Goal: Task Accomplishment & Management: Complete application form

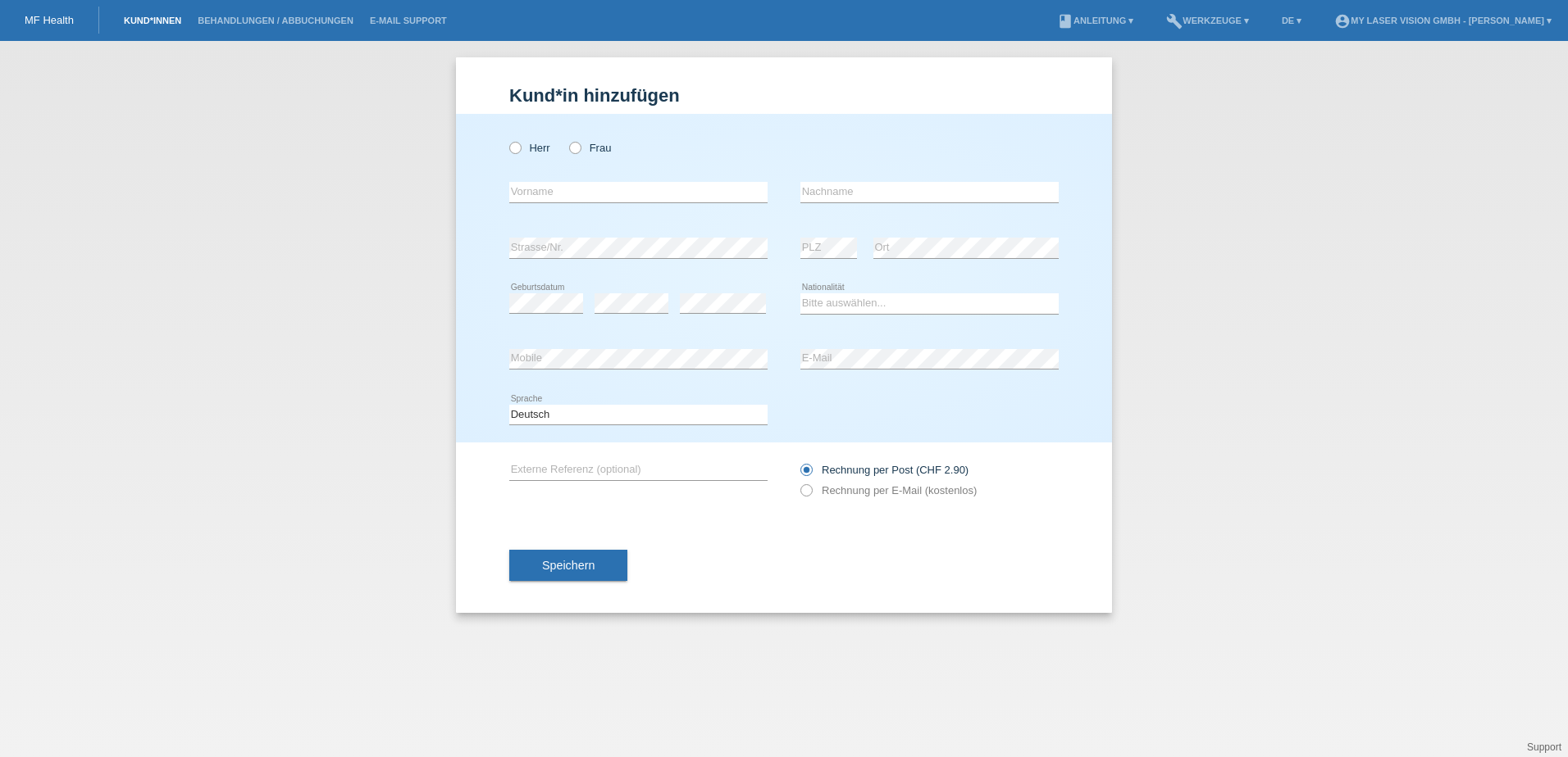
click at [142, 21] on link "Kund*innen" at bounding box center [153, 20] width 74 height 10
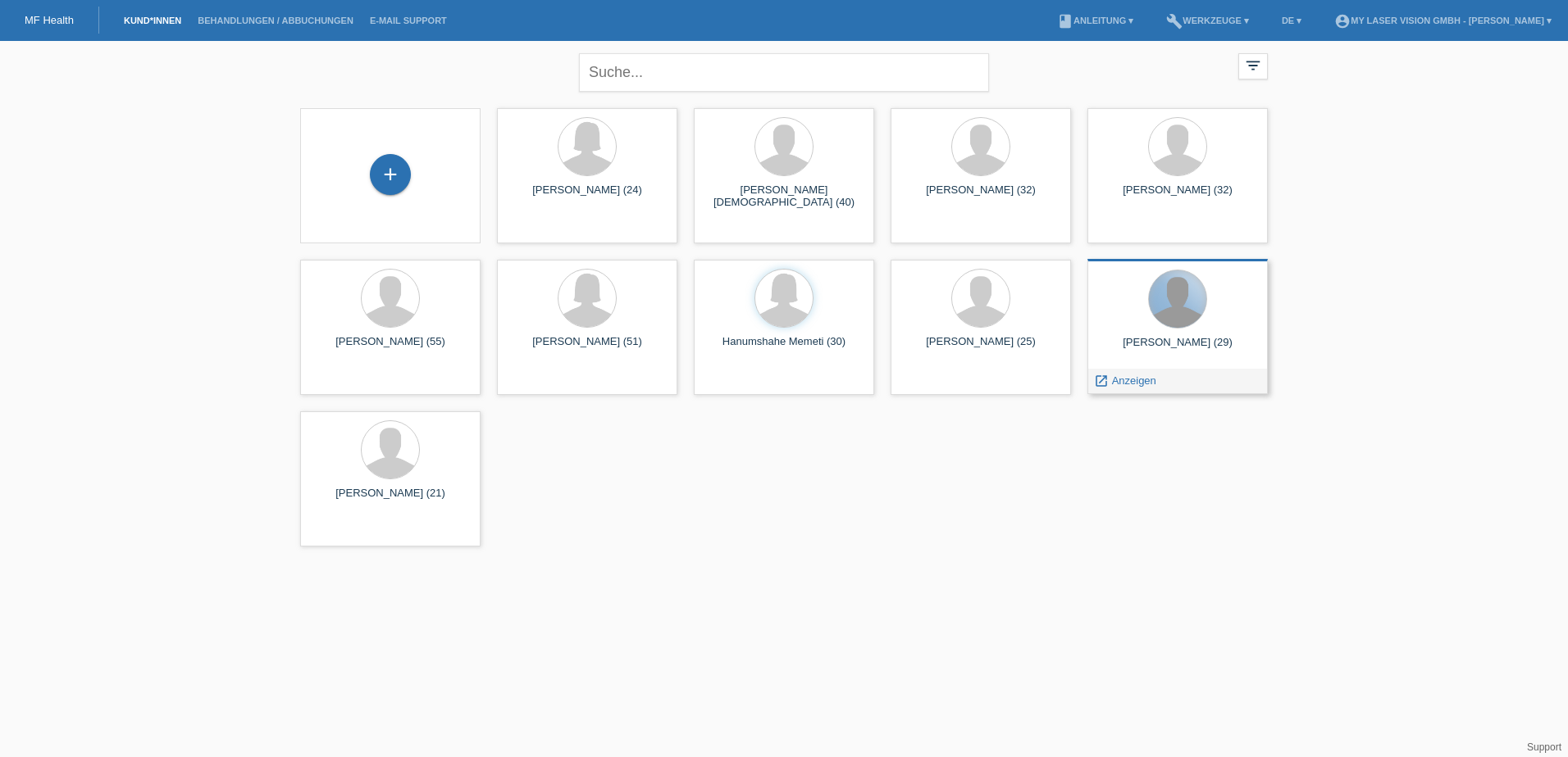
click at [1164, 311] on div at bounding box center [1178, 299] width 58 height 58
click at [1103, 387] on icon "launch" at bounding box center [1101, 381] width 14 height 14
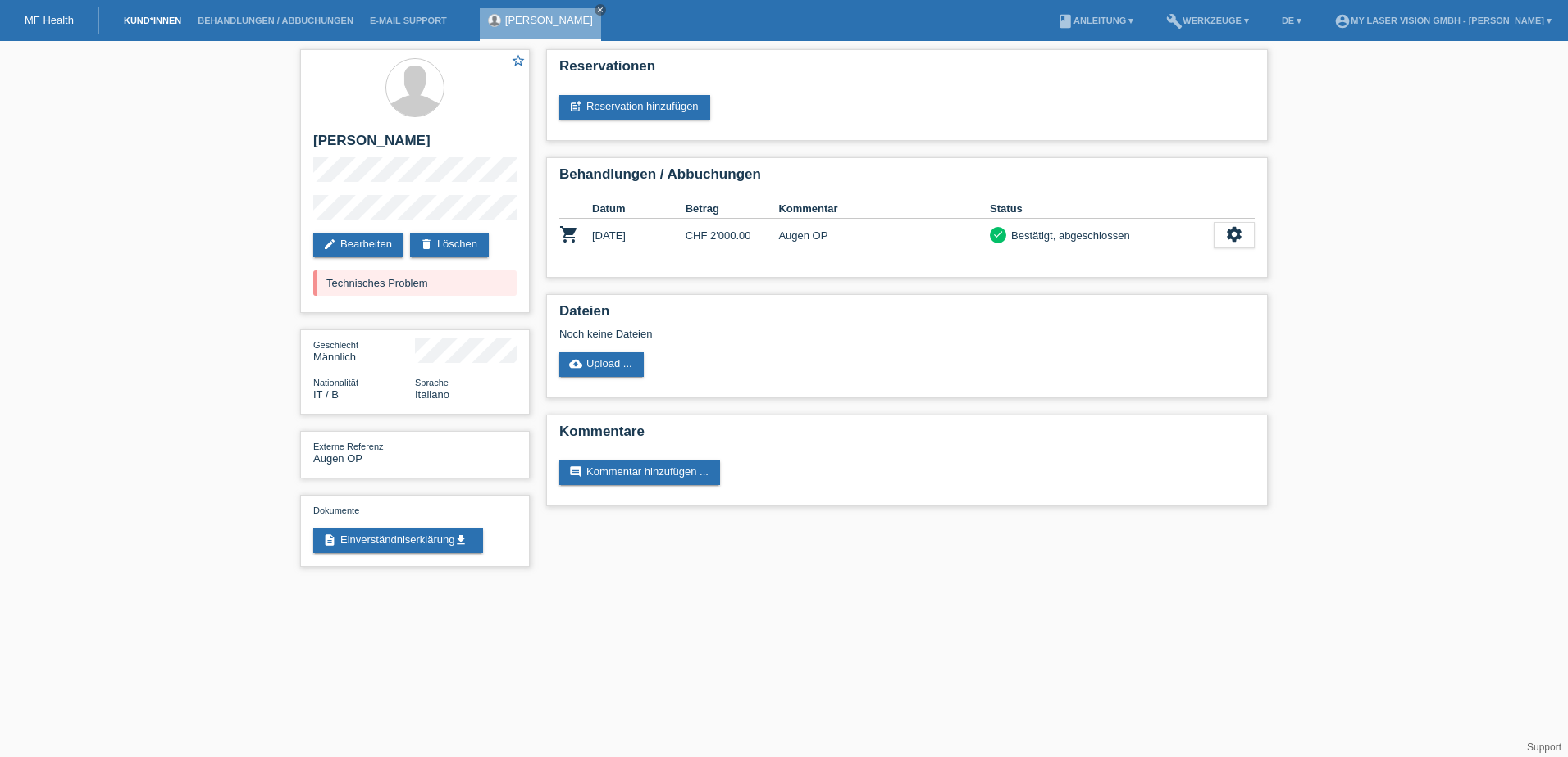
click at [133, 15] on link "Kund*innen" at bounding box center [153, 20] width 74 height 10
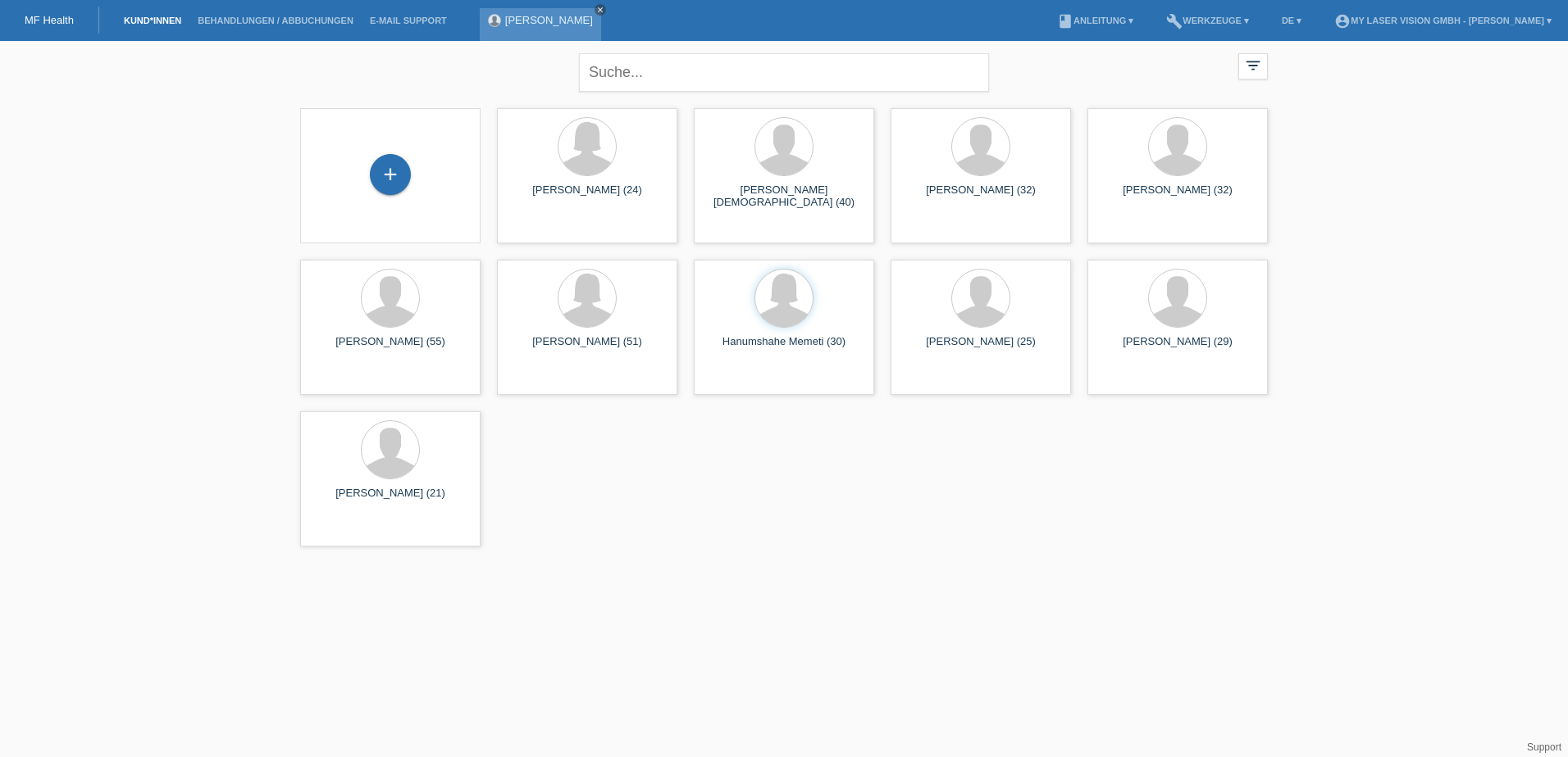
click at [596, 9] on icon "close" at bounding box center [600, 9] width 8 height 8
click at [403, 170] on div "+" at bounding box center [390, 174] width 41 height 41
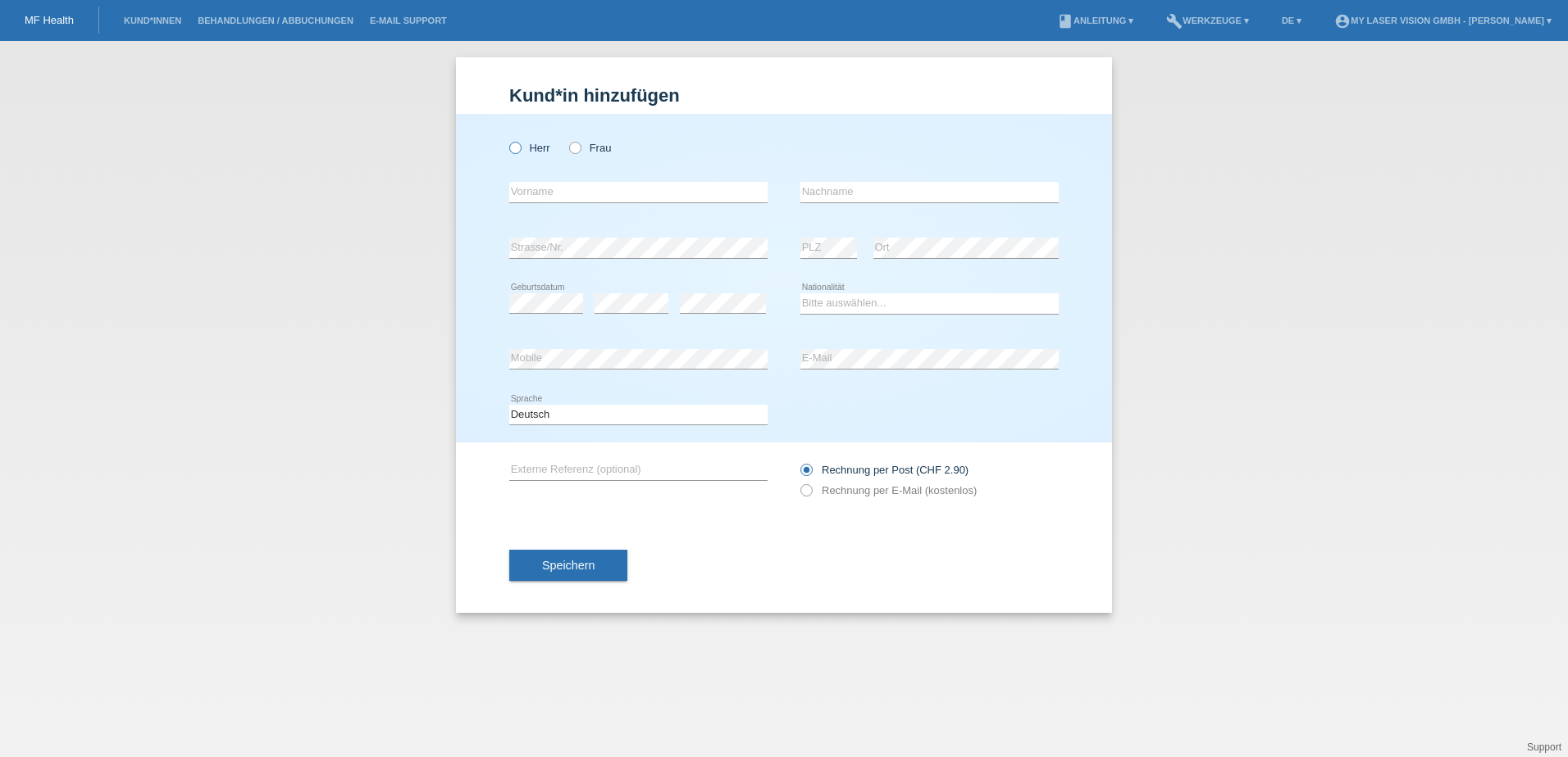
click at [506, 139] on icon at bounding box center [506, 139] width 0 height 0
click at [520, 145] on input "Herr" at bounding box center [515, 147] width 11 height 11
radio input "true"
click at [540, 192] on input "text" at bounding box center [638, 191] width 258 height 21
paste input "Shkelzen"
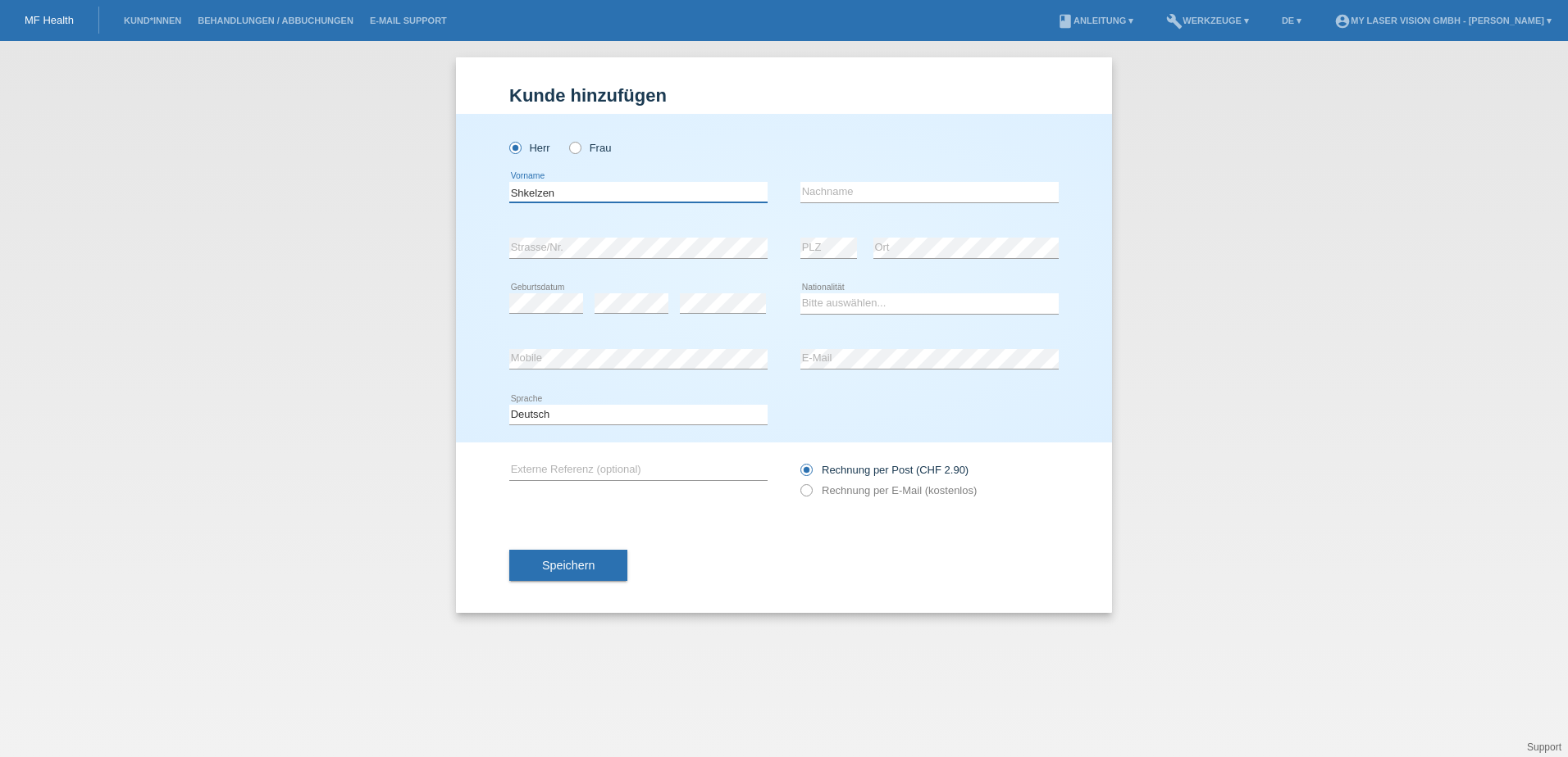
type input "Shkelzen"
click at [876, 192] on input "text" at bounding box center [929, 191] width 258 height 21
type input "Kastrati"
click at [477, 300] on div "Herr Frau Shkelzen error Vorname" at bounding box center [784, 279] width 656 height 329
click at [826, 303] on select "Bitte auswählen... Schweiz Deutschland Liechtenstein Österreich ------------ Af…" at bounding box center [929, 303] width 258 height 20
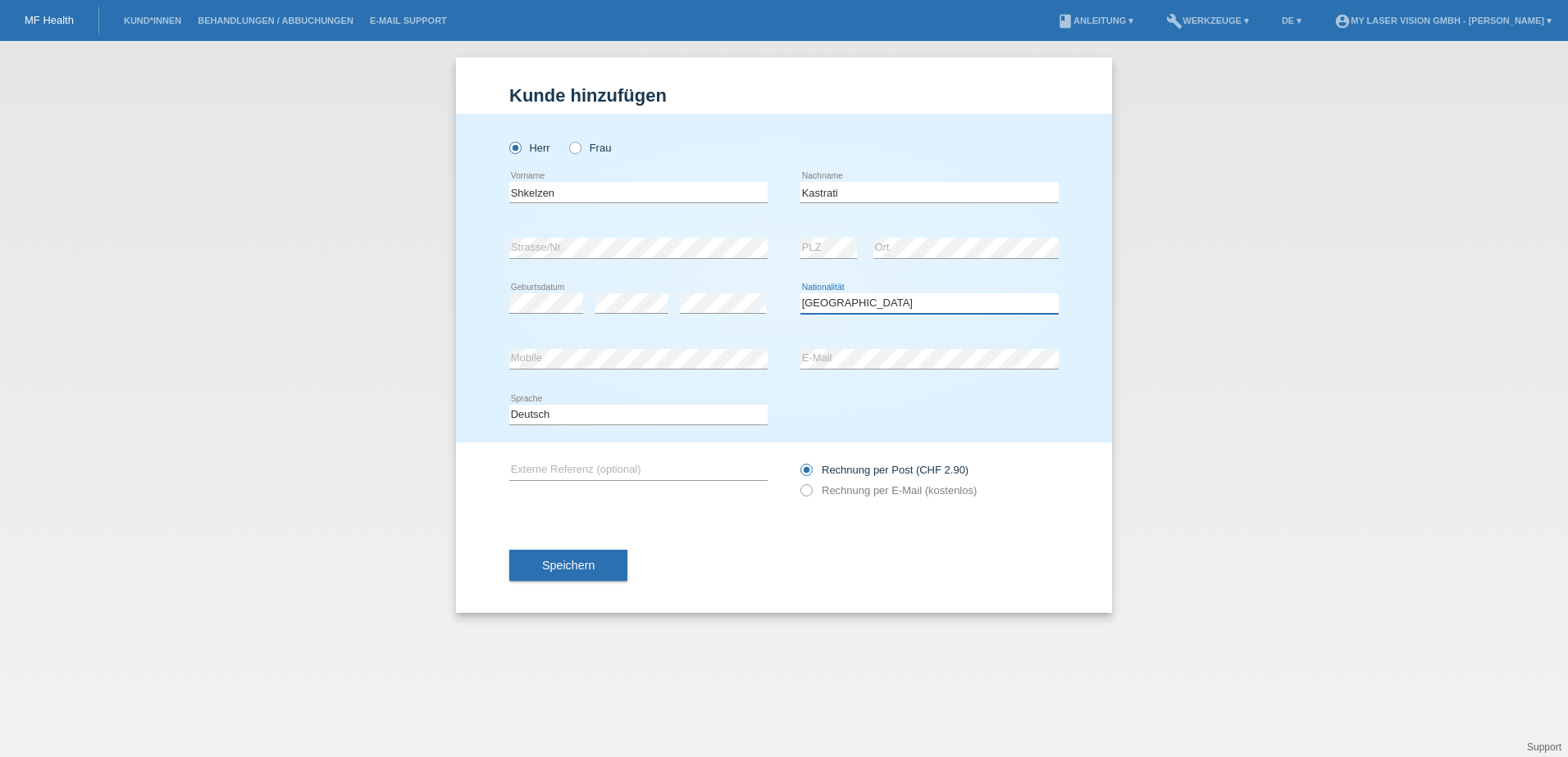
click at [801, 293] on select "Bitte auswählen... Schweiz Deutschland Liechtenstein Österreich ------------ Af…" at bounding box center [929, 303] width 258 height 20
click at [874, 304] on select "Bitte auswählen... Schweiz Deutschland Liechtenstein Österreich ------------ Af…" at bounding box center [929, 303] width 258 height 20
select select "LC"
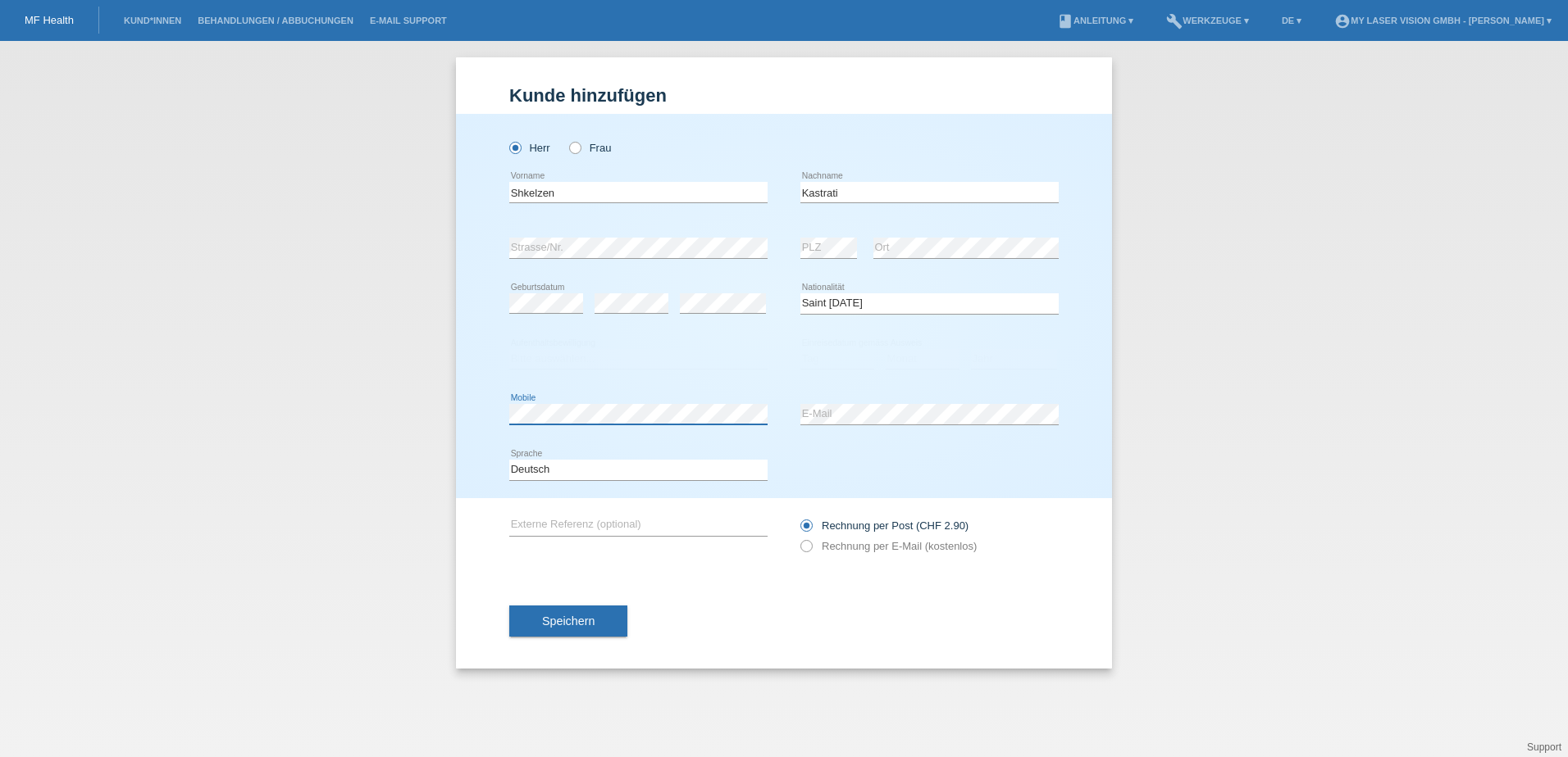
click at [586, 365] on div "Herr Frau Shkelzen error Vorname" at bounding box center [784, 306] width 656 height 384
click at [596, 356] on select "Bitte auswählen... C B B - Flüchtlingsstatus Andere" at bounding box center [638, 359] width 258 height 20
select select "C"
click at [509, 349] on select "Bitte auswählen... C B B - Flüchtlingsstatus Andere" at bounding box center [638, 359] width 258 height 20
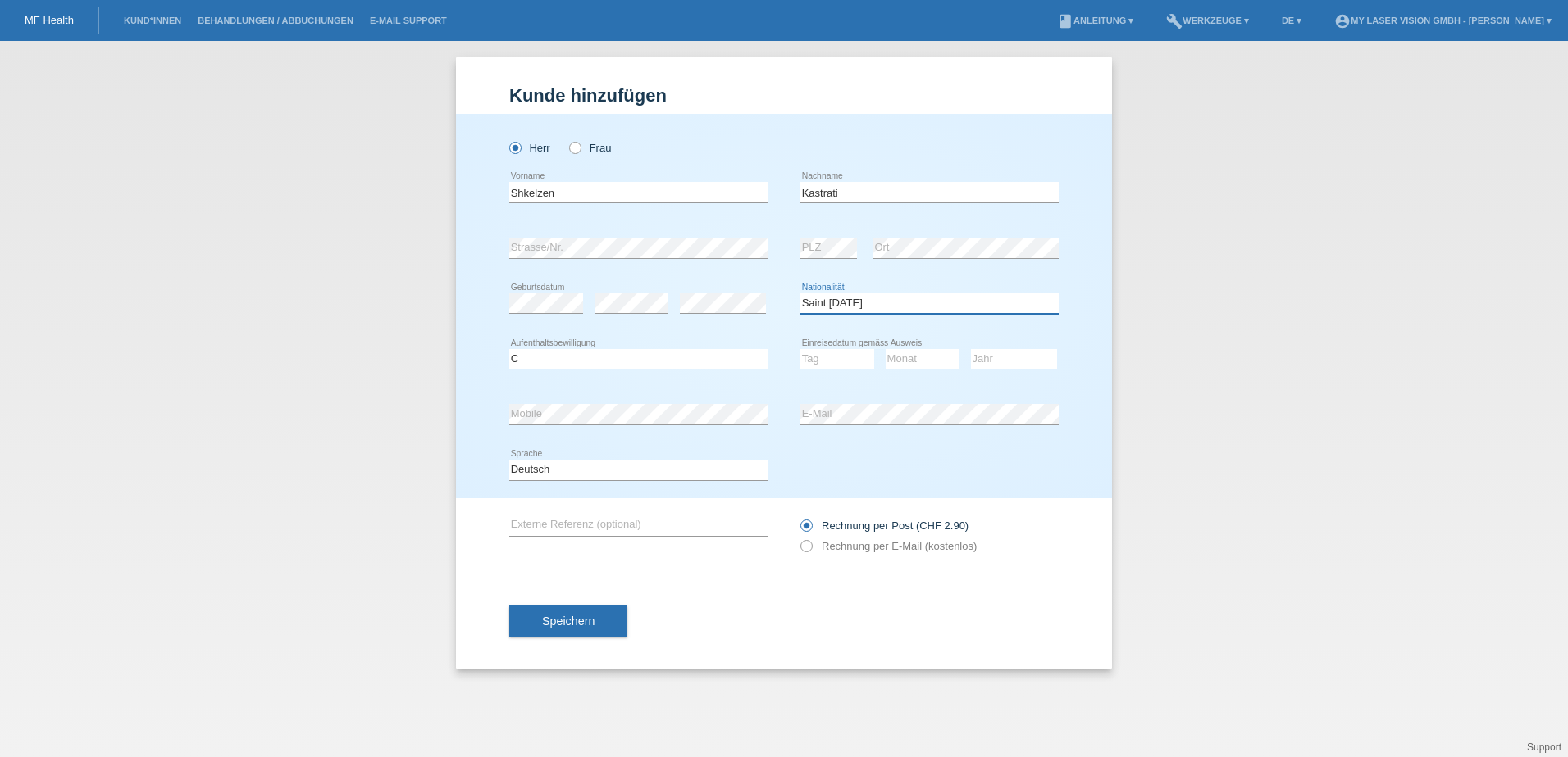
click at [876, 311] on select "Bitte auswählen... Schweiz Deutschland Liechtenstein Österreich ------------ Af…" at bounding box center [929, 303] width 258 height 20
click at [855, 360] on select "Tag 01 02 03 04 05 06 07 08 09 10 11" at bounding box center [838, 359] width 74 height 20
click at [801, 349] on select "Tag 01 02 03 04 05 06 07 08 09 10 11" at bounding box center [838, 359] width 74 height 20
click at [820, 355] on select "Tag 01 02 03 04 05 06 07 08 09 10 11" at bounding box center [838, 359] width 74 height 20
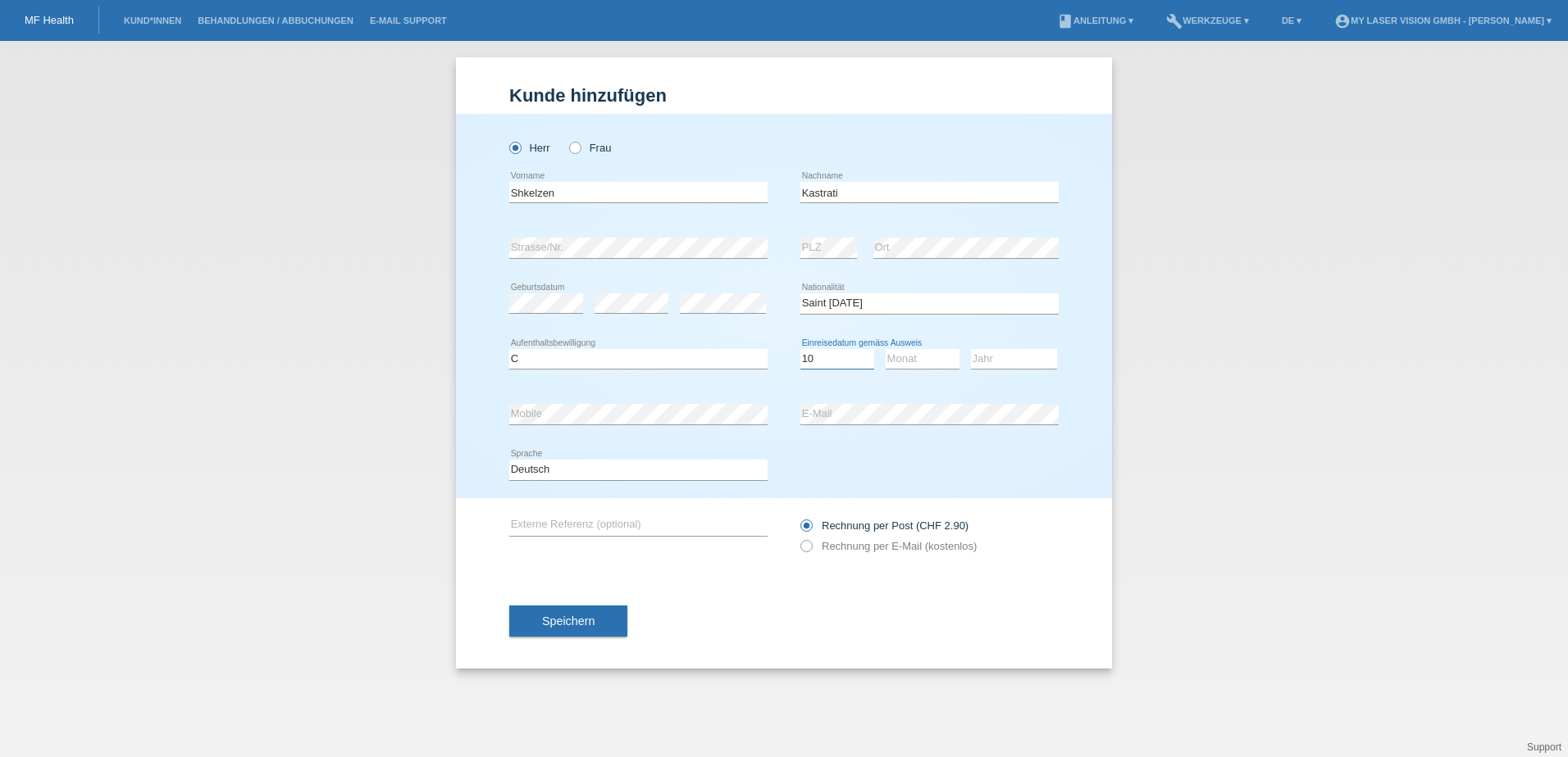
select select "01"
click at [801, 349] on select "Tag 01 02 03 04 05 06 07 08 09 10 11" at bounding box center [838, 359] width 74 height 20
click at [941, 352] on select "Monat 01 02 03 04 05 06 07 08 09 10 11" at bounding box center [922, 359] width 74 height 20
select select "10"
click at [885, 349] on select "Monat 01 02 03 04 05 06 07 08 09 10 11" at bounding box center [922, 359] width 74 height 20
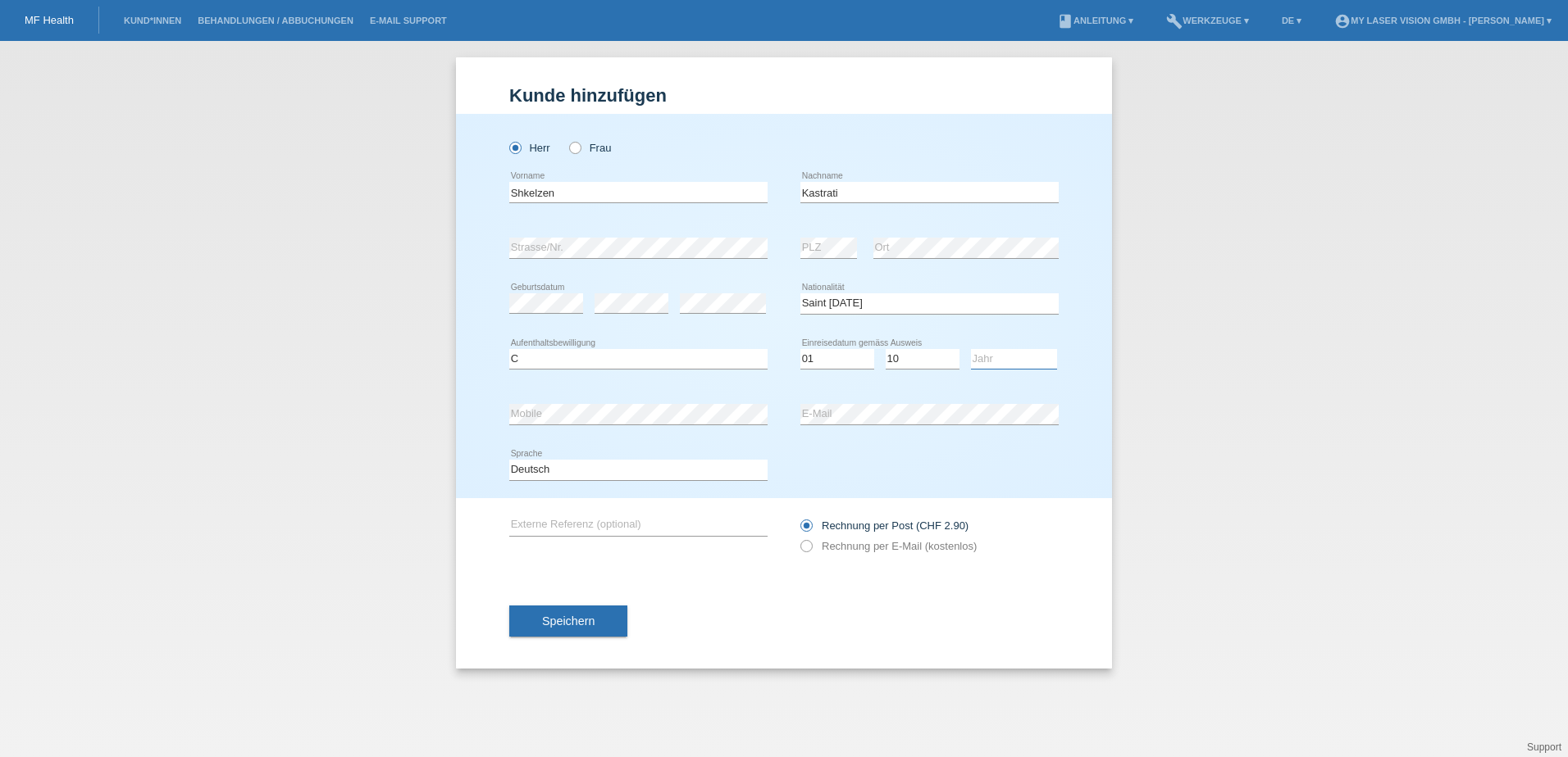
click at [999, 363] on select "Jahr 2025 2024 2023 2022 2021 2020 2019 2018 2017 2016 2015 2014 2013 2012 2011…" at bounding box center [1014, 359] width 86 height 20
select select "1994"
click at [971, 349] on select "Jahr 2025 2024 2023 2022 2021 2020 2019 2018 2017 2016 2015 2014 2013 2012 2011…" at bounding box center [1014, 359] width 86 height 20
click at [798, 538] on icon at bounding box center [798, 538] width 0 height 0
click at [809, 547] on input "Rechnung per E-Mail (kostenlos)" at bounding box center [806, 550] width 11 height 21
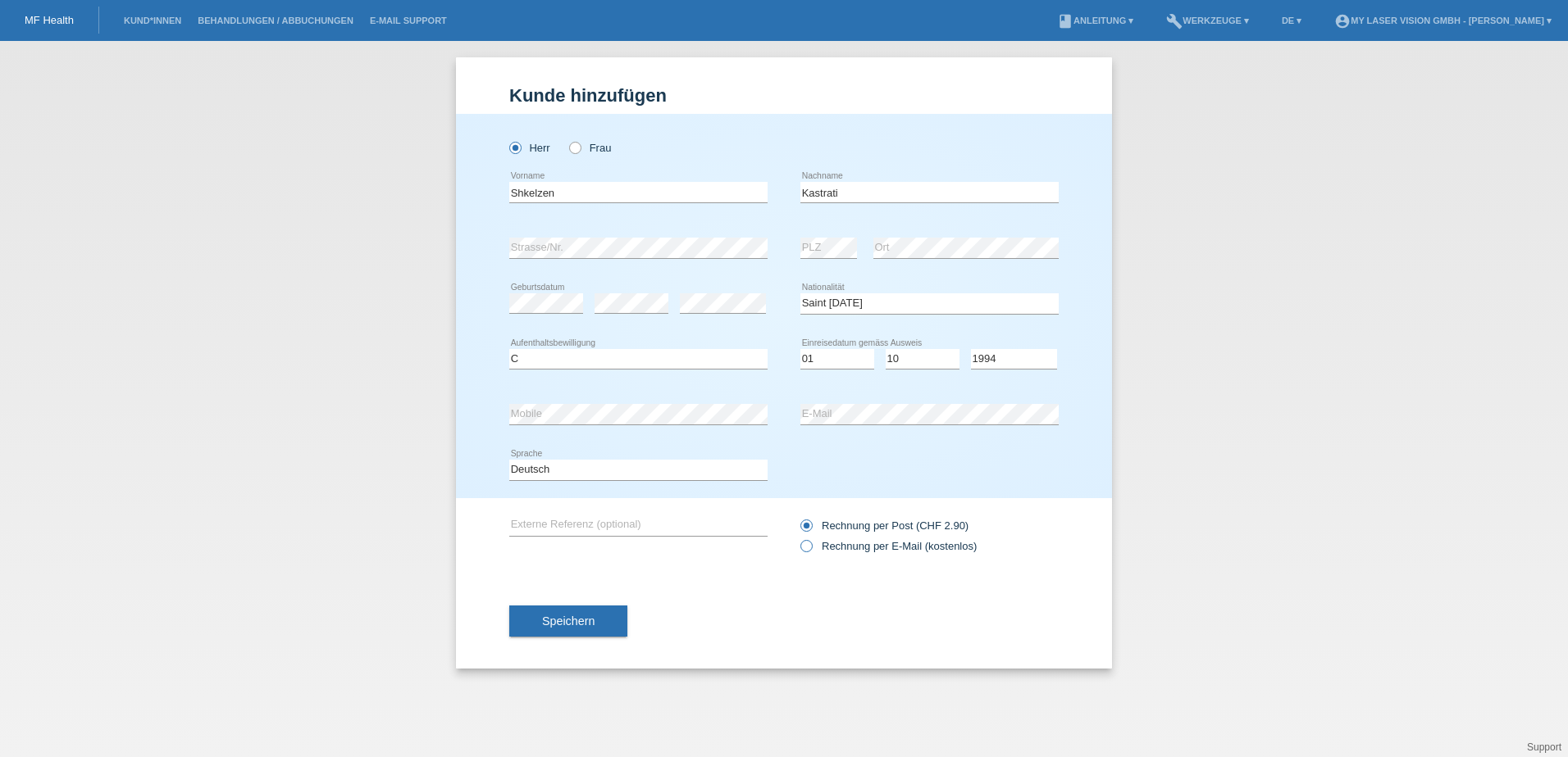
radio input "true"
click at [856, 303] on select "Bitte auswählen... Schweiz Deutschland Liechtenstein Österreich ------------ Af…" at bounding box center [929, 303] width 258 height 20
select select "XK"
click at [801, 293] on select "Bitte auswählen... Schweiz Deutschland Liechtenstein Österreich ------------ Af…" at bounding box center [929, 303] width 258 height 20
click at [572, 624] on span "Speichern" at bounding box center [568, 621] width 52 height 13
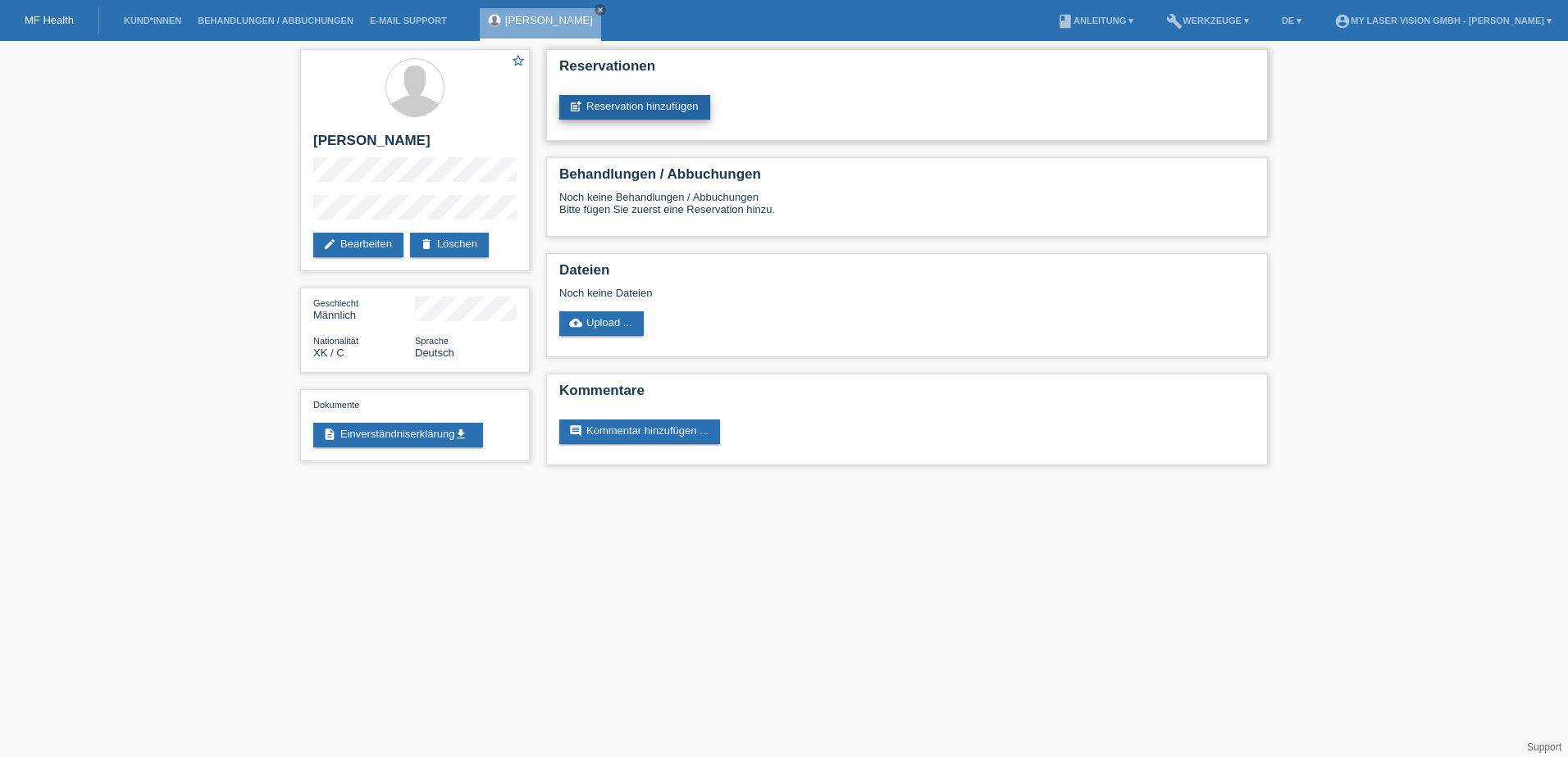
click at [656, 108] on link "post_add Reservation hinzufügen" at bounding box center [635, 107] width 151 height 24
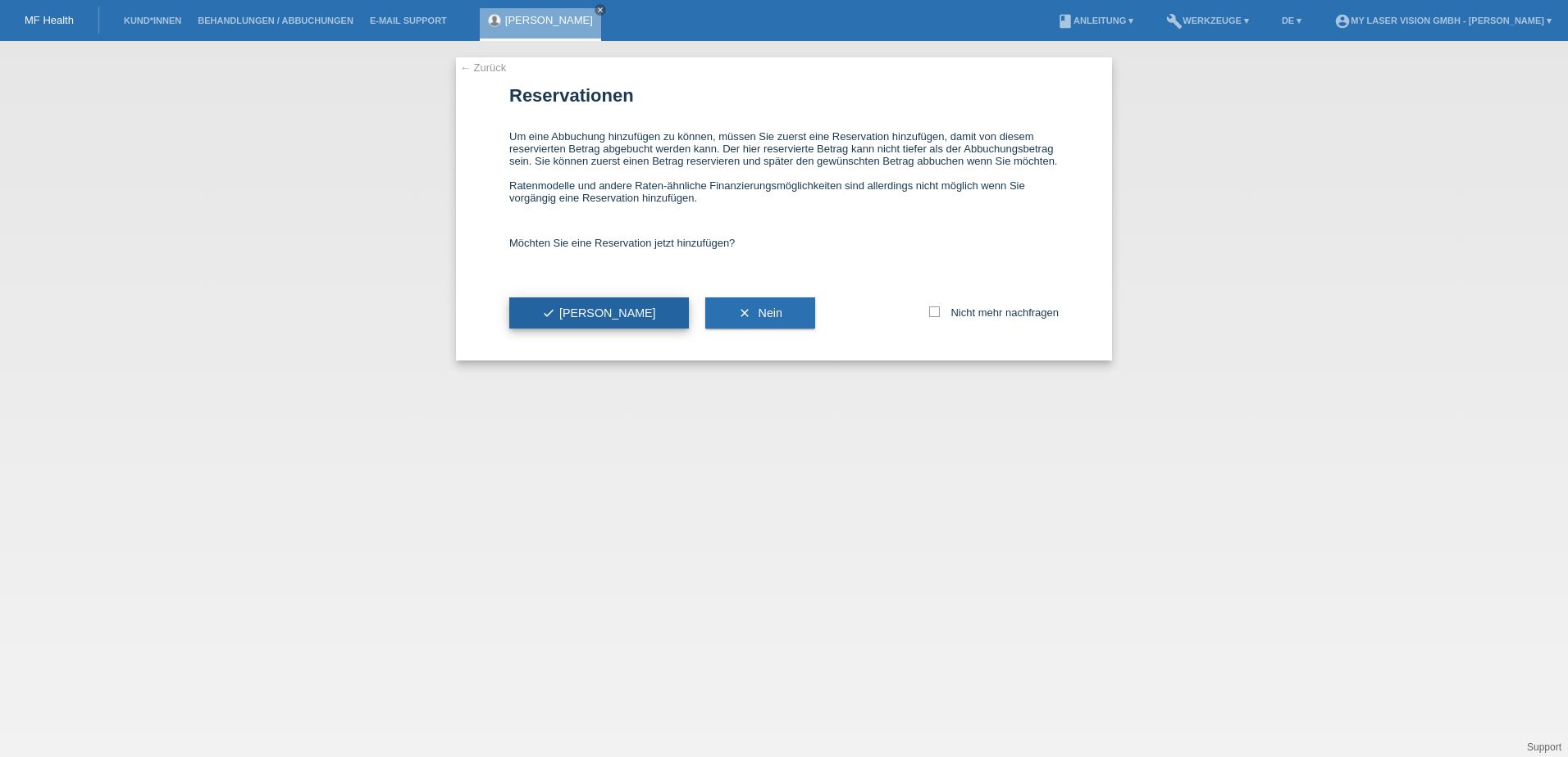
click at [564, 312] on span "check Ja" at bounding box center [598, 313] width 114 height 13
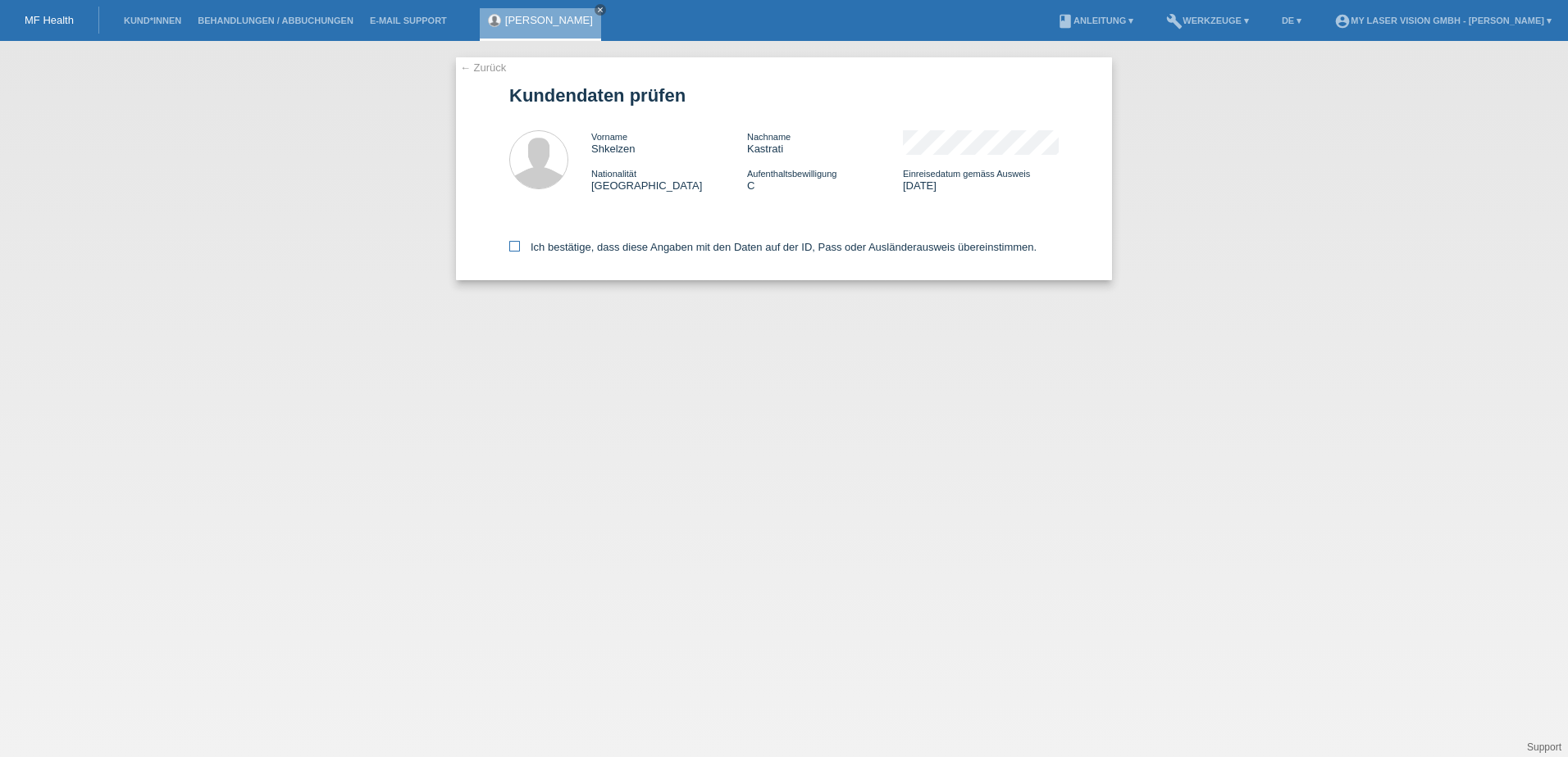
click at [514, 245] on icon at bounding box center [515, 246] width 11 height 11
click at [514, 245] on input "Ich bestätige, dass diese Angaben mit den Daten auf der ID, Pass oder Ausländer…" at bounding box center [515, 246] width 11 height 11
checkbox input "true"
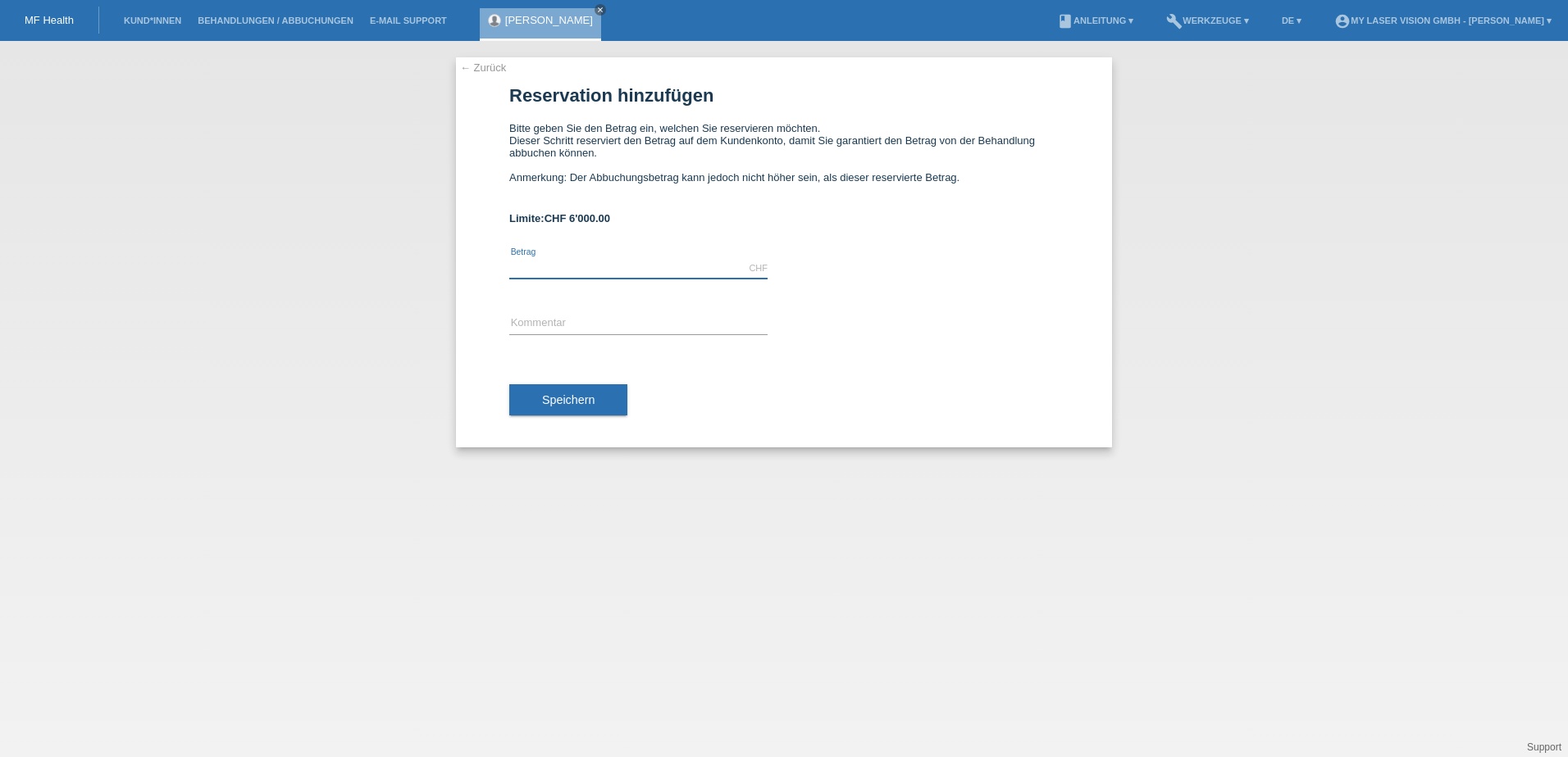
click at [553, 263] on input "text" at bounding box center [638, 268] width 258 height 21
type input "2750.00"
click at [556, 326] on input "text" at bounding box center [638, 324] width 258 height 21
type input "S"
click at [635, 323] on input "Augenlaserbehandlung [PERSON_NAME]" at bounding box center [638, 324] width 258 height 21
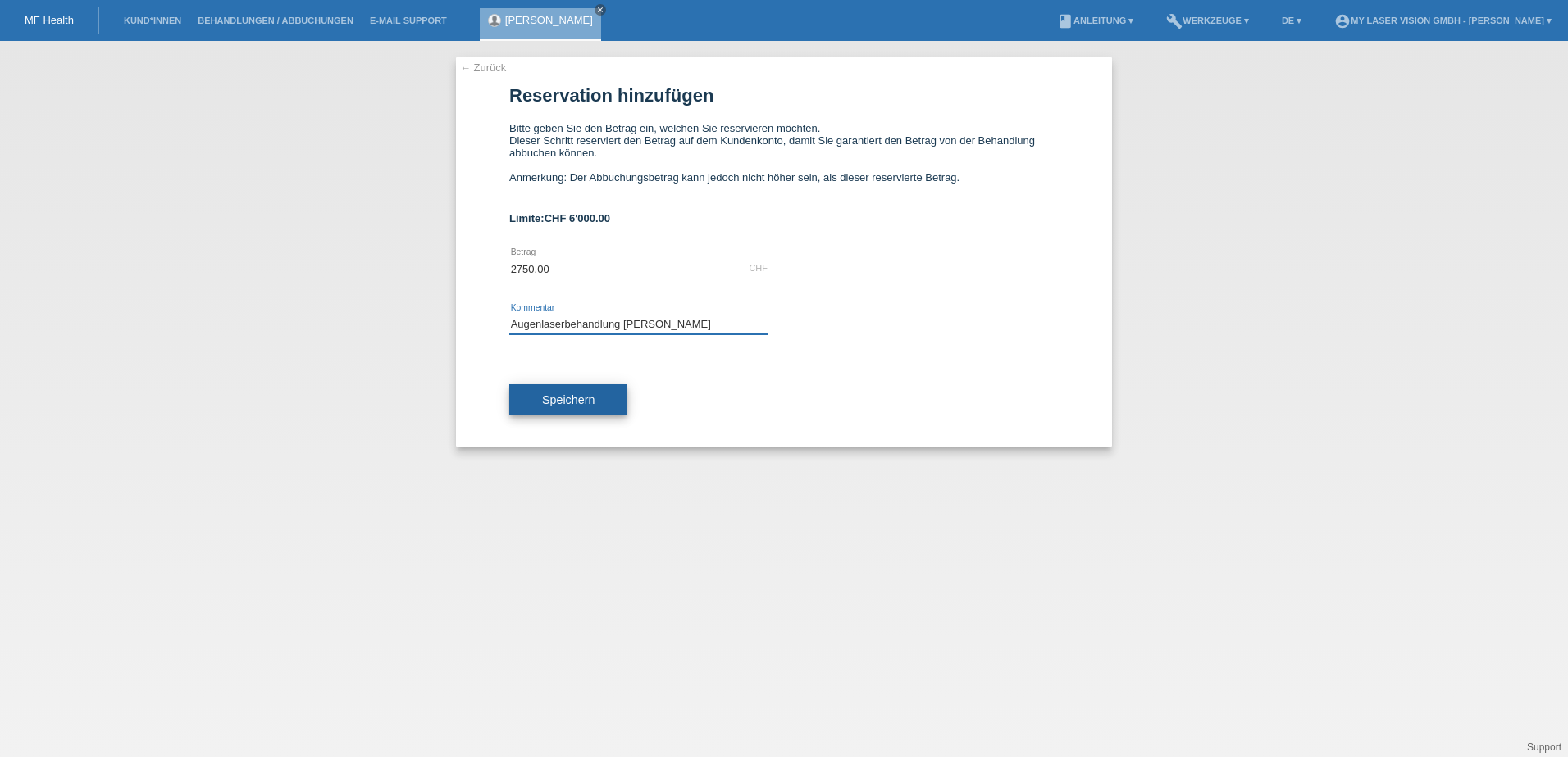
type input "Augenlaserbehandlung [PERSON_NAME]"
click at [554, 406] on button "Speichern" at bounding box center [568, 399] width 118 height 31
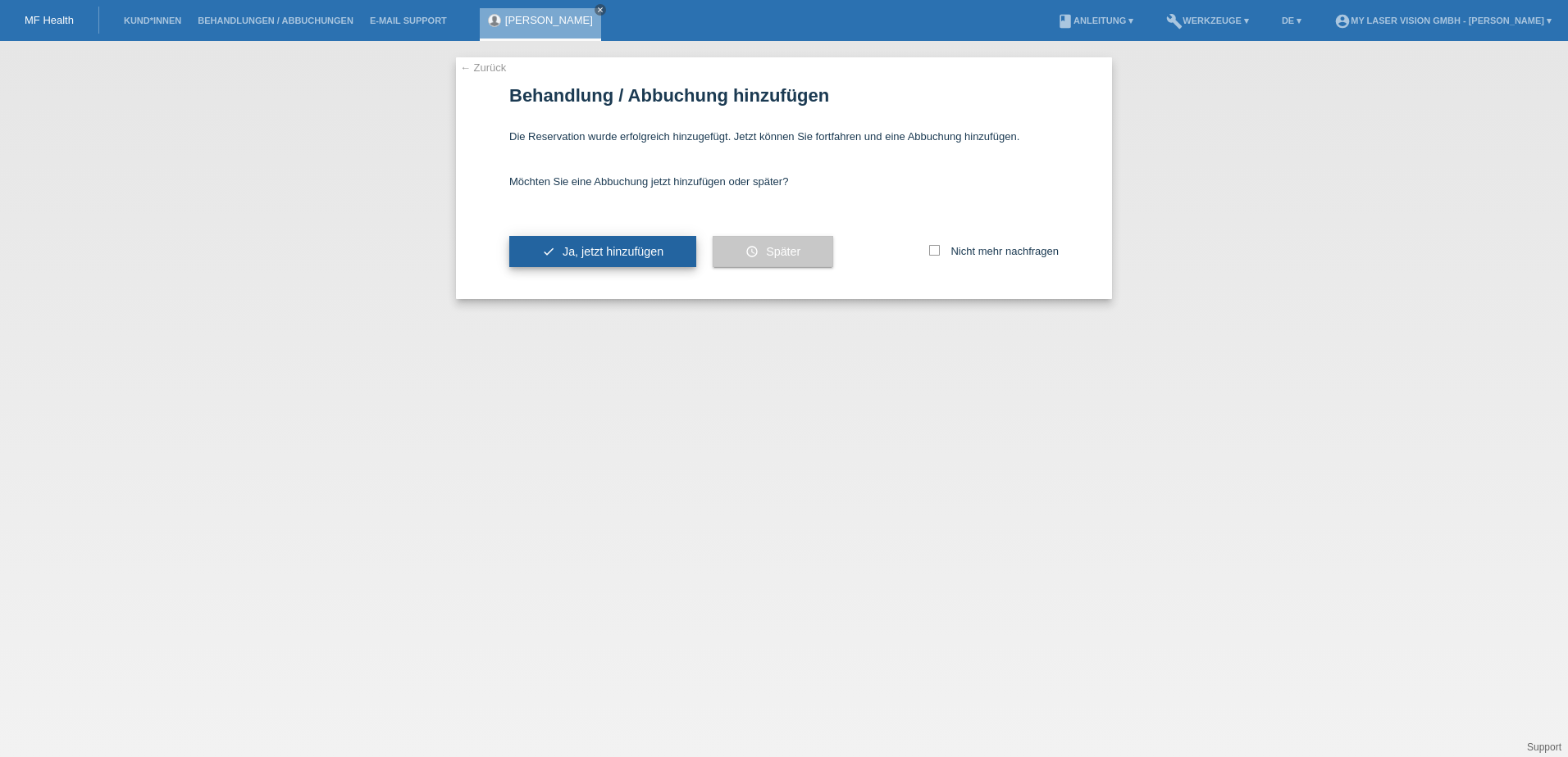
click at [596, 246] on span "Ja, jetzt hinzufügen" at bounding box center [613, 252] width 101 height 13
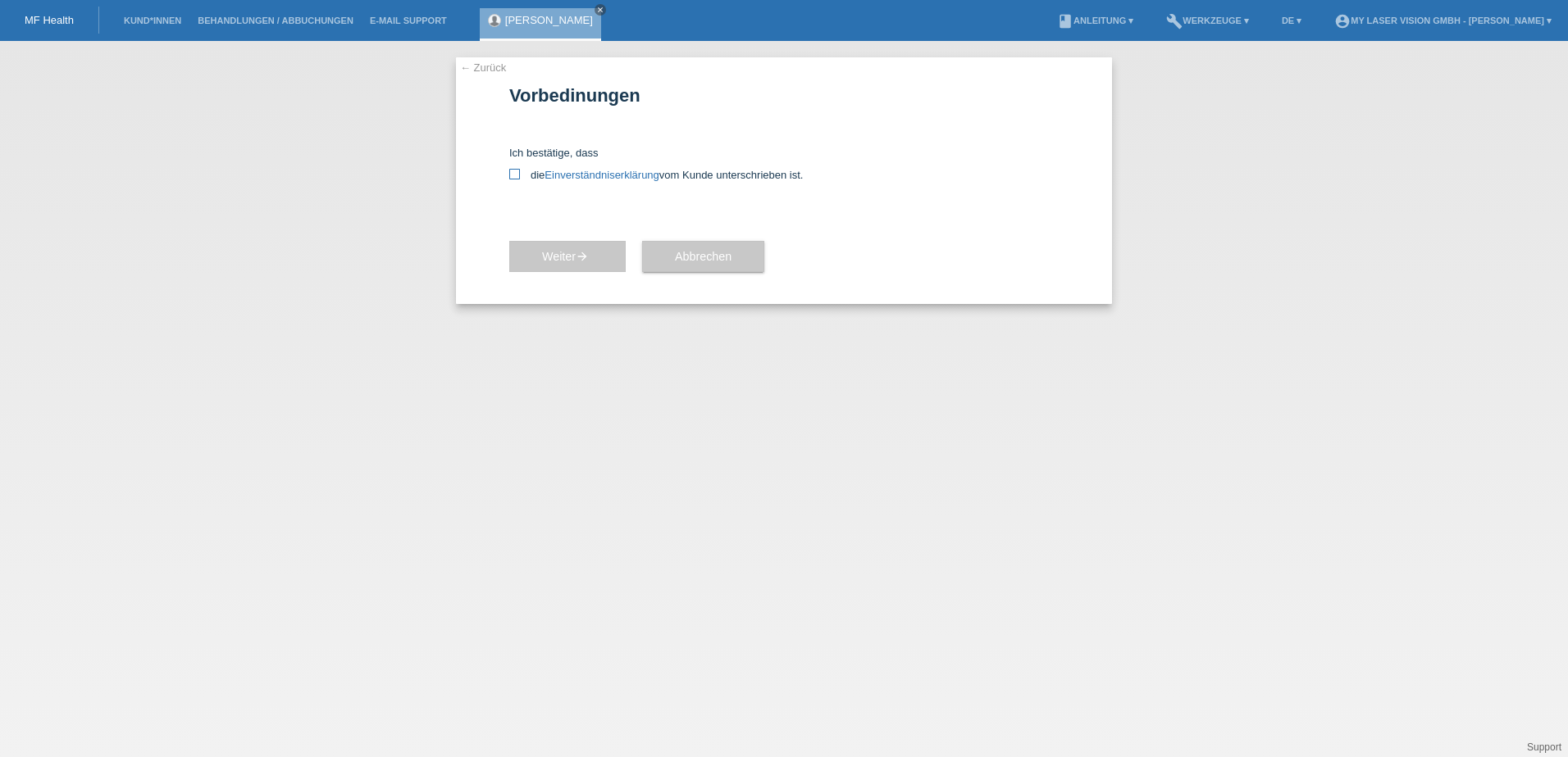
click at [593, 177] on link "Einverständniserklärung" at bounding box center [601, 175] width 114 height 13
